Goal: Task Accomplishment & Management: Manage account settings

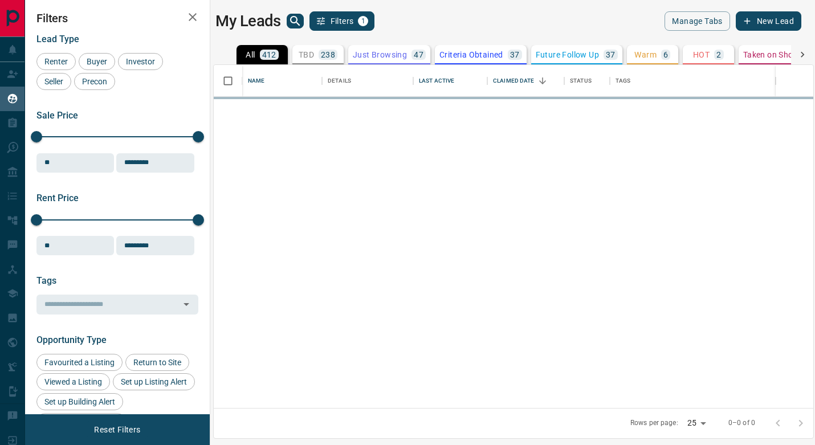
scroll to position [343, 600]
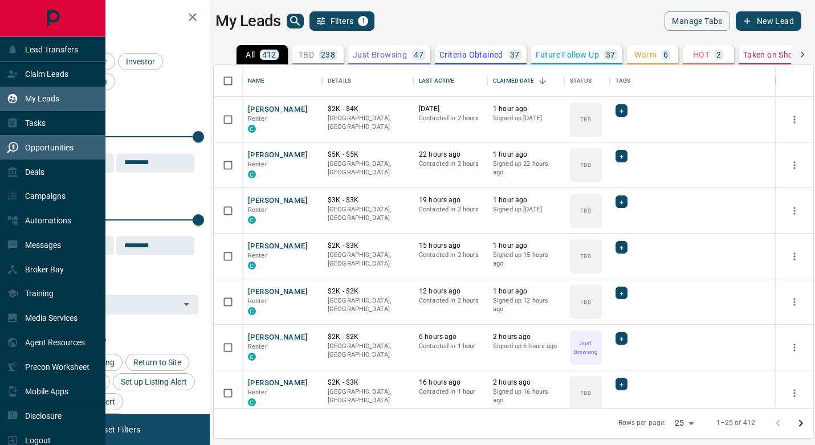
click at [47, 140] on div "Opportunities" at bounding box center [40, 147] width 67 height 19
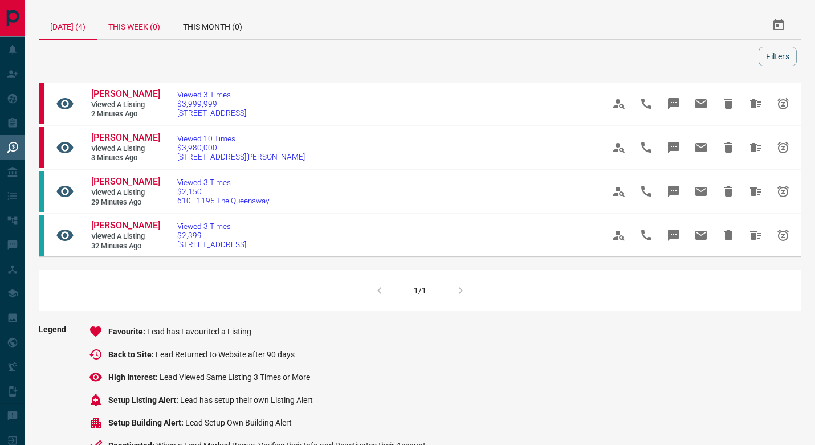
click at [154, 28] on div "This Week (0)" at bounding box center [134, 24] width 75 height 27
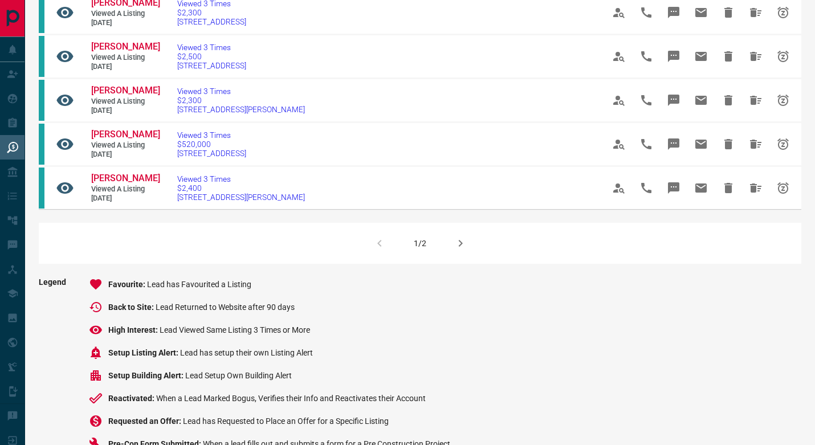
scroll to position [722, 0]
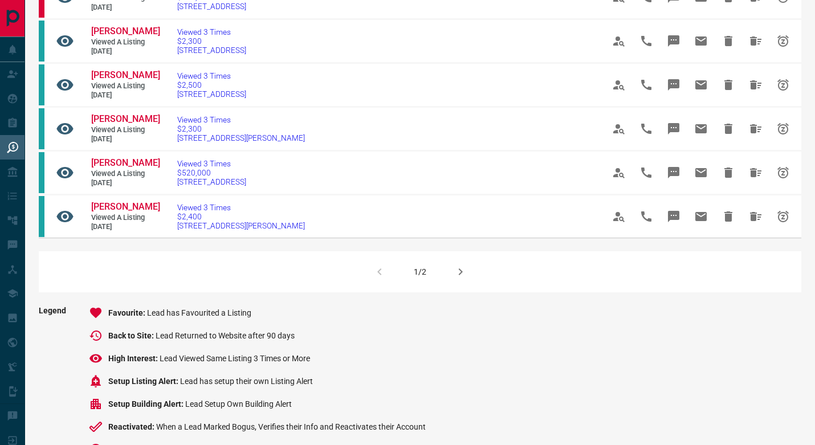
click at [458, 279] on icon "button" at bounding box center [461, 272] width 14 height 14
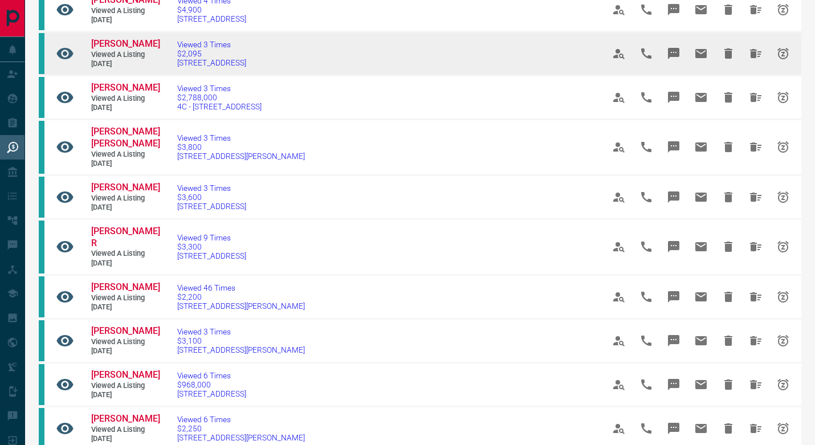
scroll to position [149, 0]
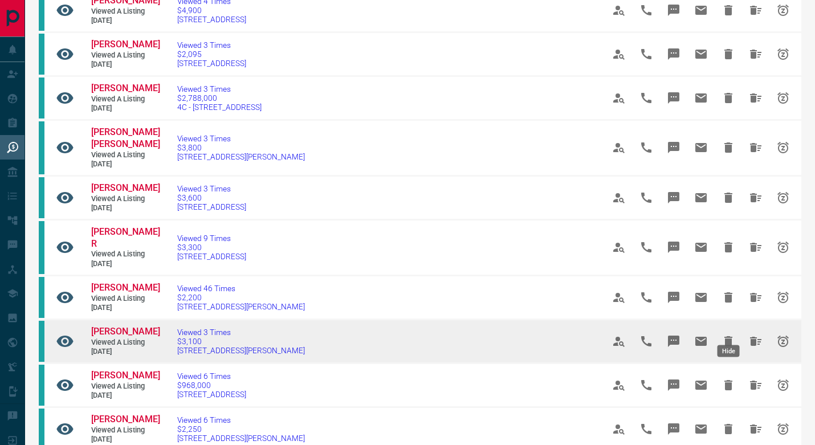
click at [730, 336] on icon "Hide" at bounding box center [728, 341] width 8 height 10
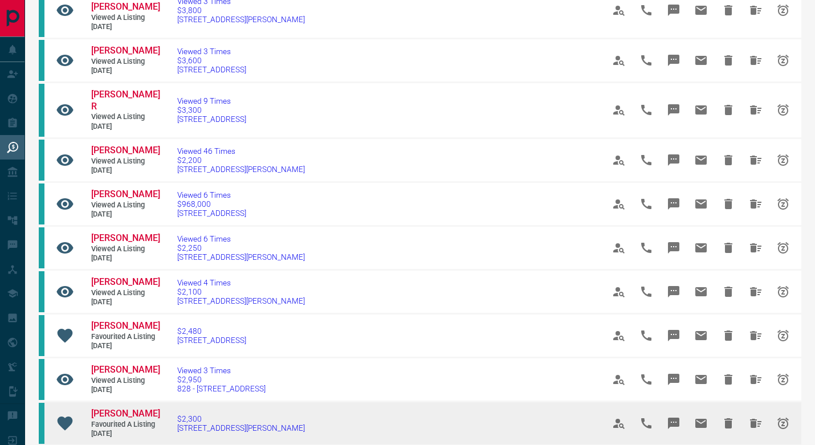
scroll to position [278, 0]
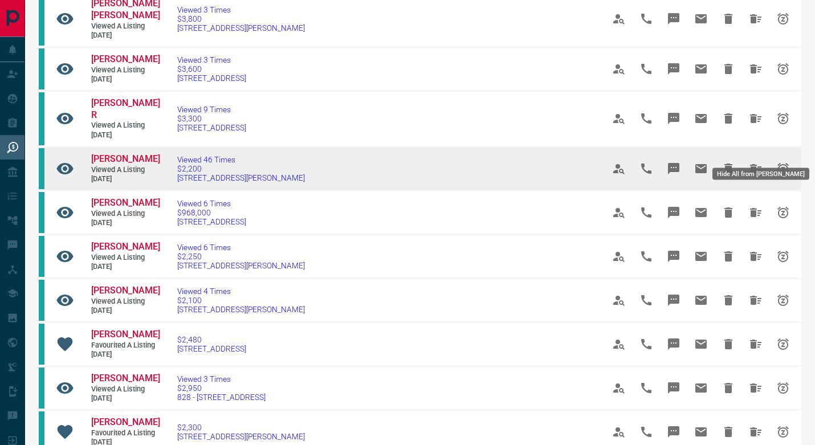
click at [757, 164] on icon "Hide All from Melody Steele" at bounding box center [755, 168] width 11 height 9
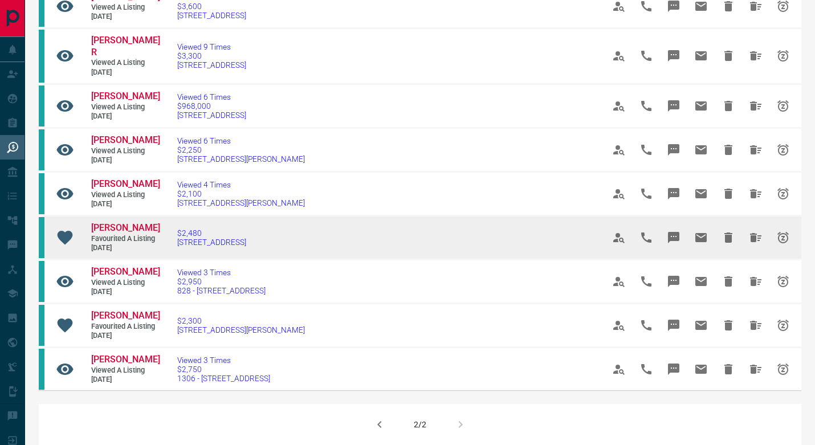
scroll to position [343, 0]
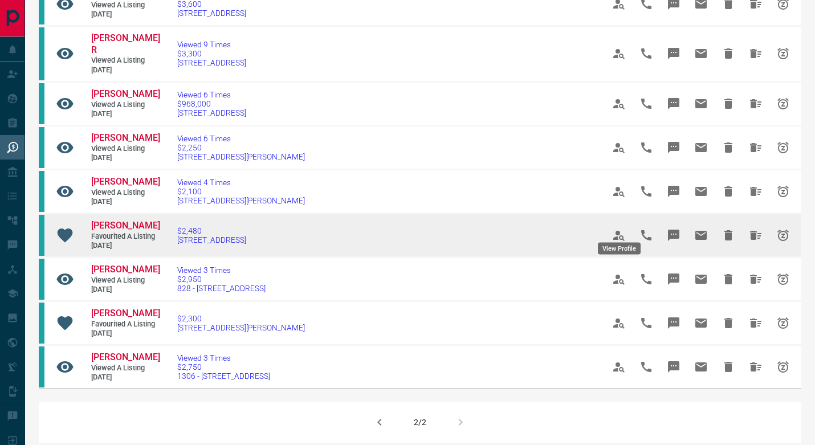
click at [618, 229] on icon "View Profile" at bounding box center [619, 236] width 14 height 14
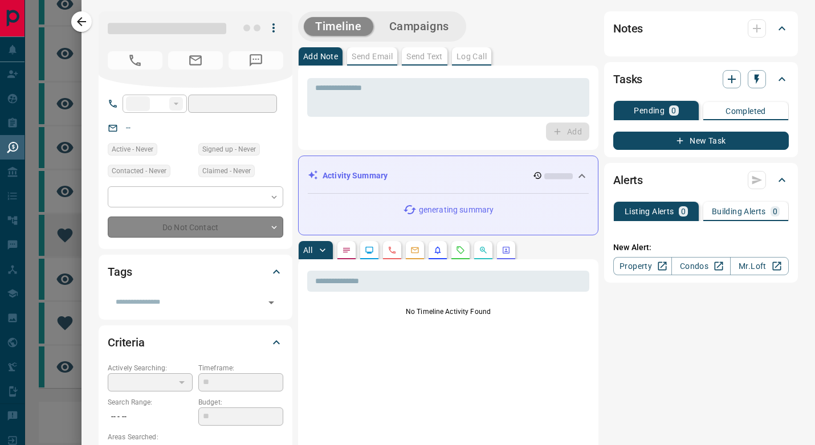
type input "***"
type input "**********"
type input "**"
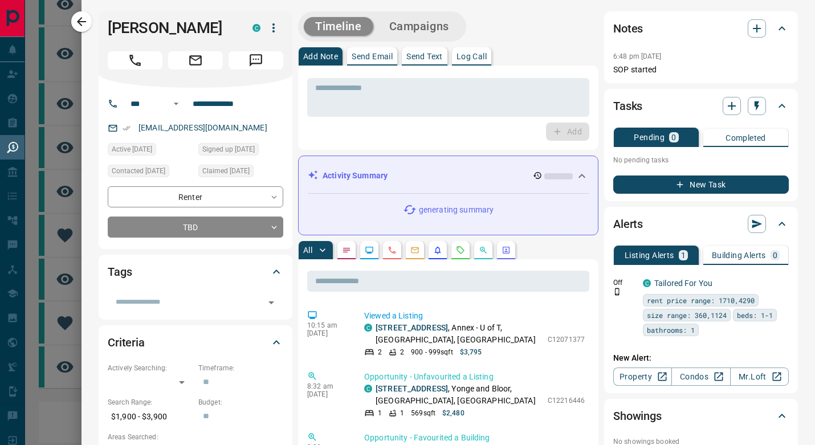
scroll to position [0, 0]
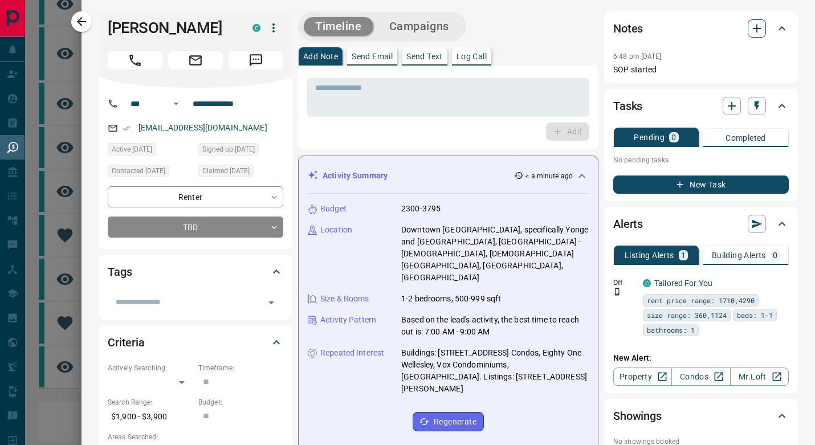
click at [759, 26] on icon "button" at bounding box center [757, 29] width 14 height 14
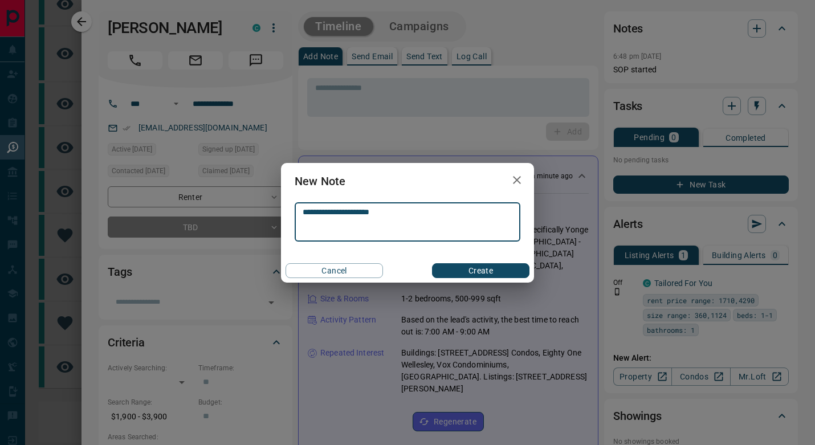
type textarea "**********"
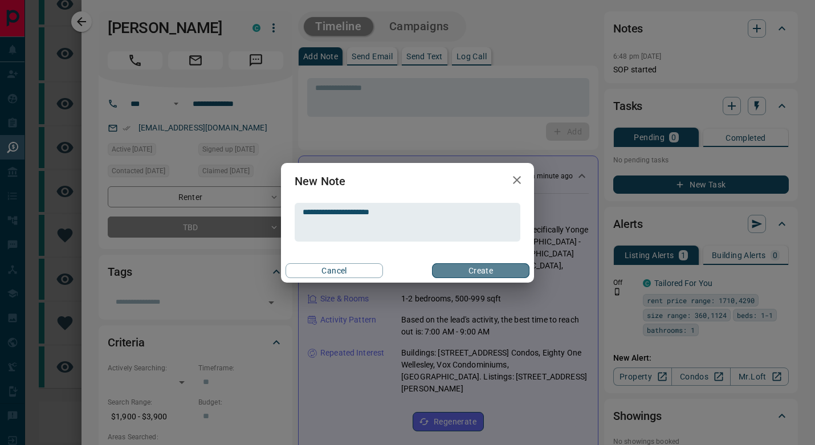
click at [493, 269] on button "Create" at bounding box center [480, 270] width 97 height 15
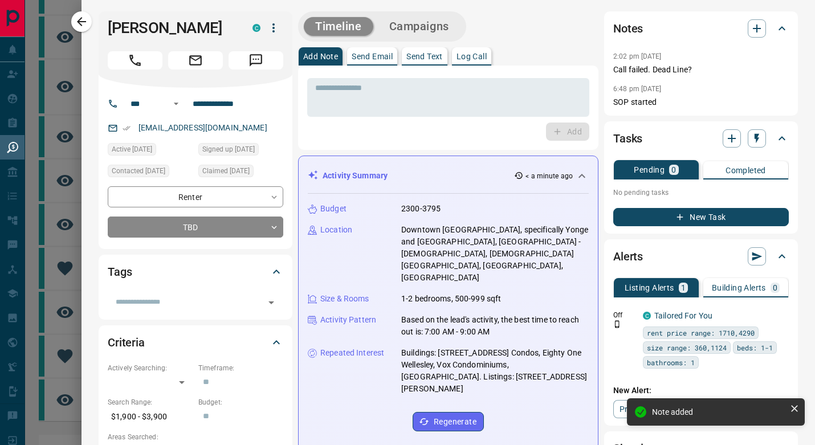
scroll to position [290, 0]
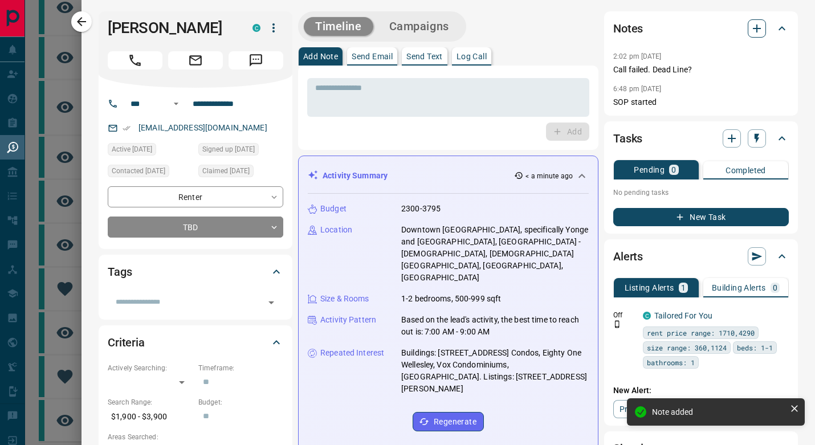
click at [760, 23] on icon "button" at bounding box center [757, 29] width 14 height 14
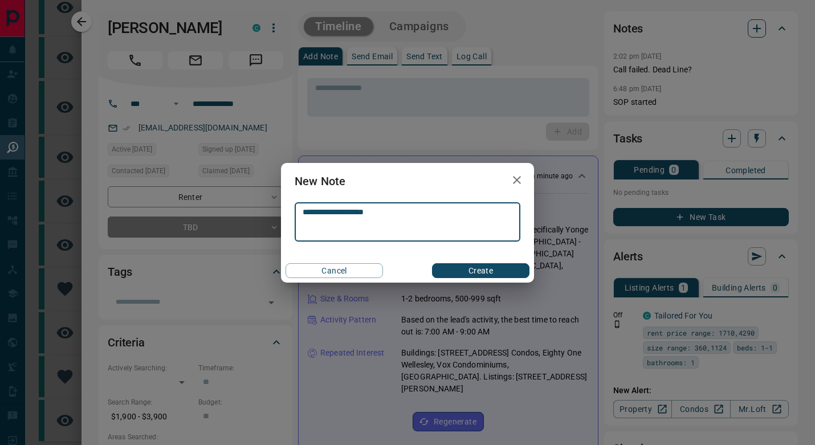
type textarea "**********"
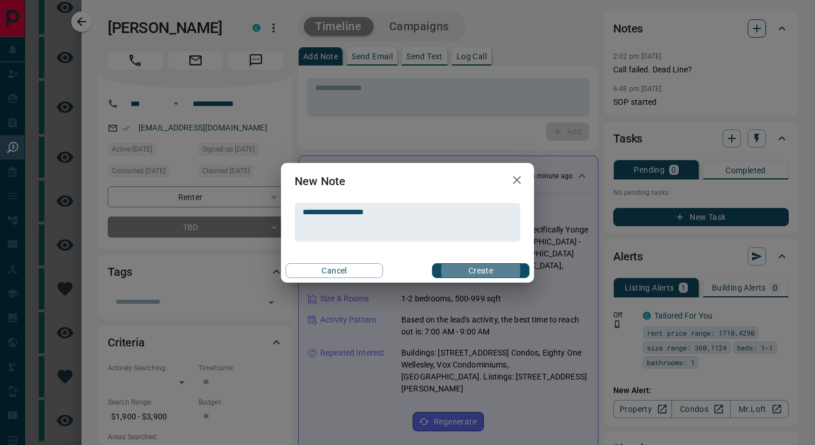
click at [480, 270] on button "Create" at bounding box center [480, 270] width 97 height 15
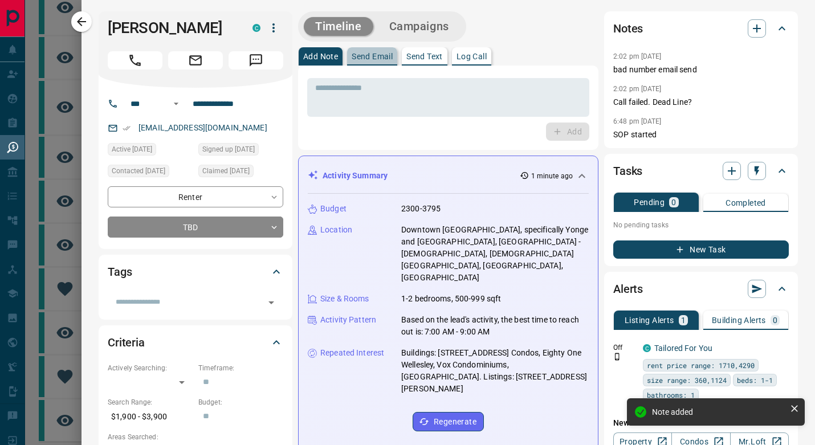
click at [371, 60] on p "Send Email" at bounding box center [372, 56] width 41 height 8
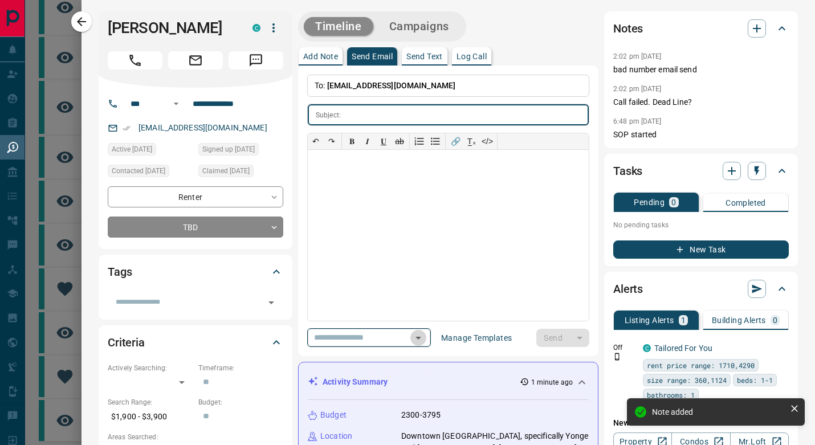
click at [425, 343] on icon "Open" at bounding box center [419, 338] width 14 height 14
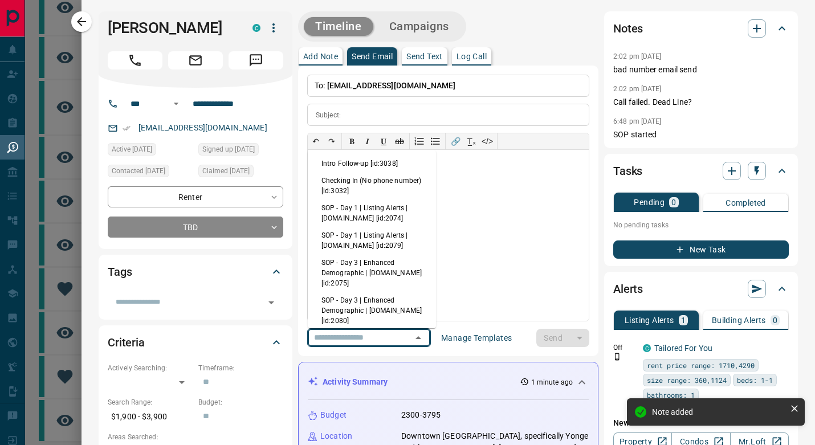
click at [378, 188] on li "Checking In (No phone number) [id:3032]" at bounding box center [372, 185] width 128 height 27
type input "**********"
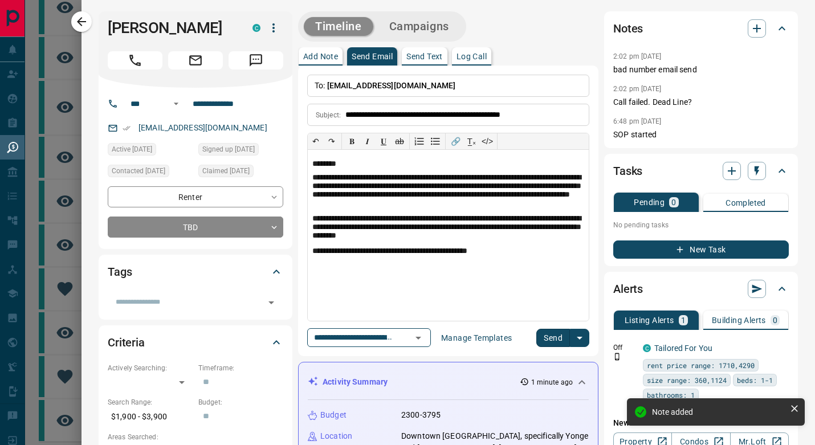
click at [564, 340] on button "Send" at bounding box center [553, 338] width 34 height 18
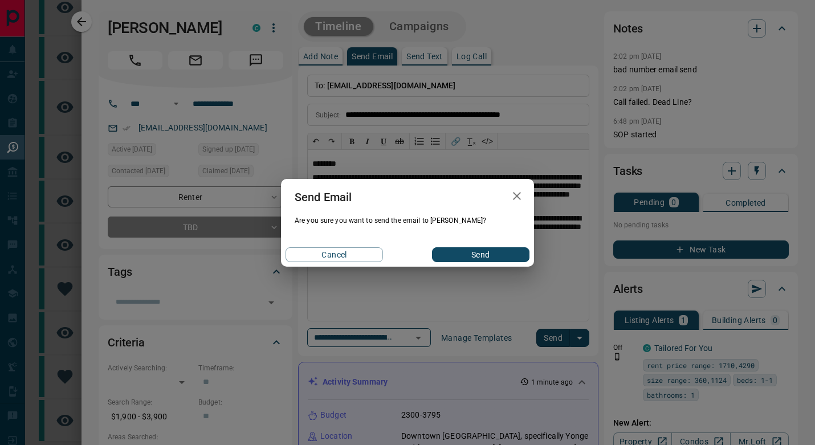
click at [487, 252] on button "Send" at bounding box center [480, 254] width 97 height 15
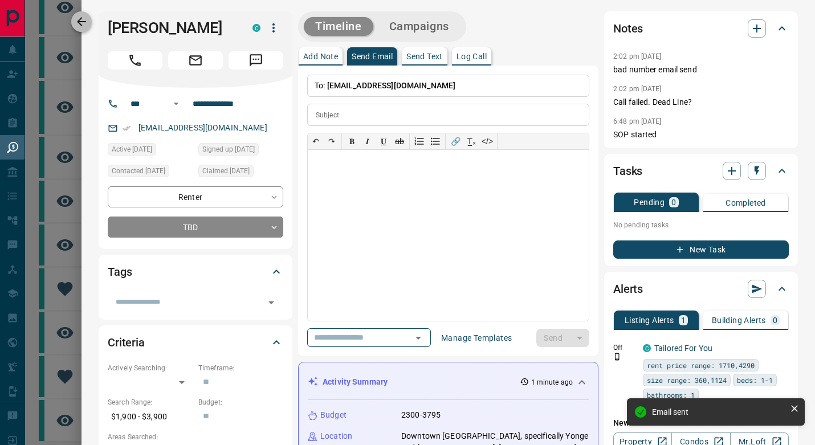
click at [85, 21] on icon "button" at bounding box center [82, 22] width 14 height 14
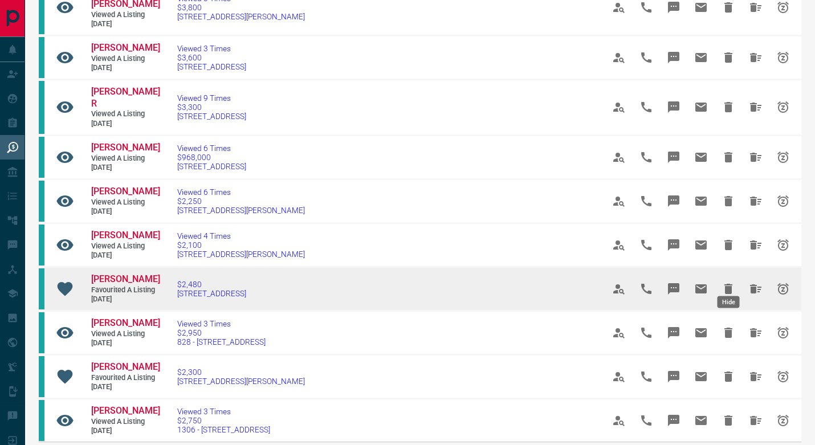
click at [731, 284] on icon "Hide" at bounding box center [728, 289] width 8 height 10
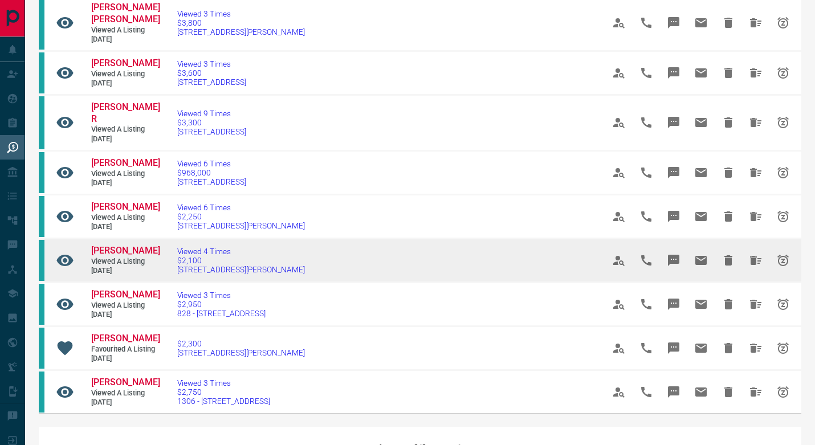
scroll to position [274, 0]
